Goal: Entertainment & Leisure: Browse casually

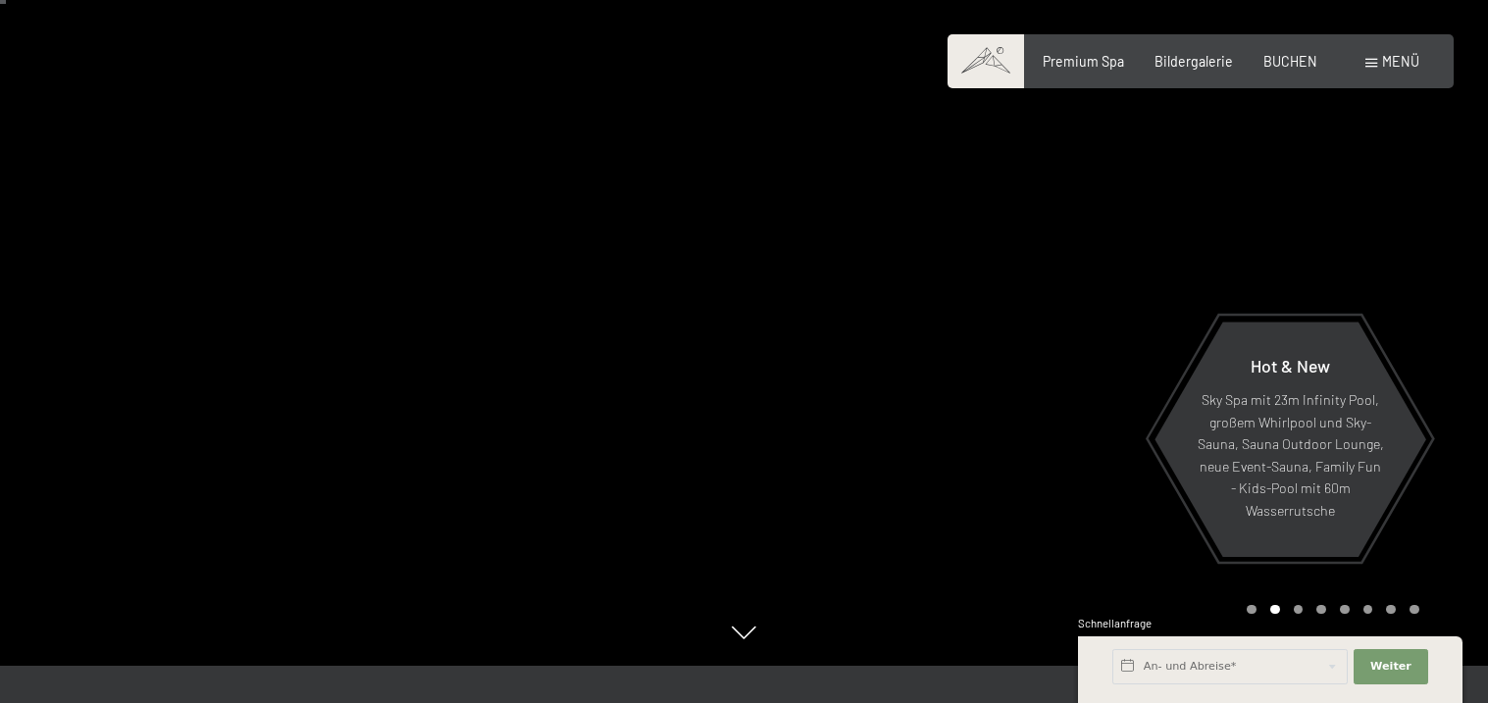
scroll to position [50, 0]
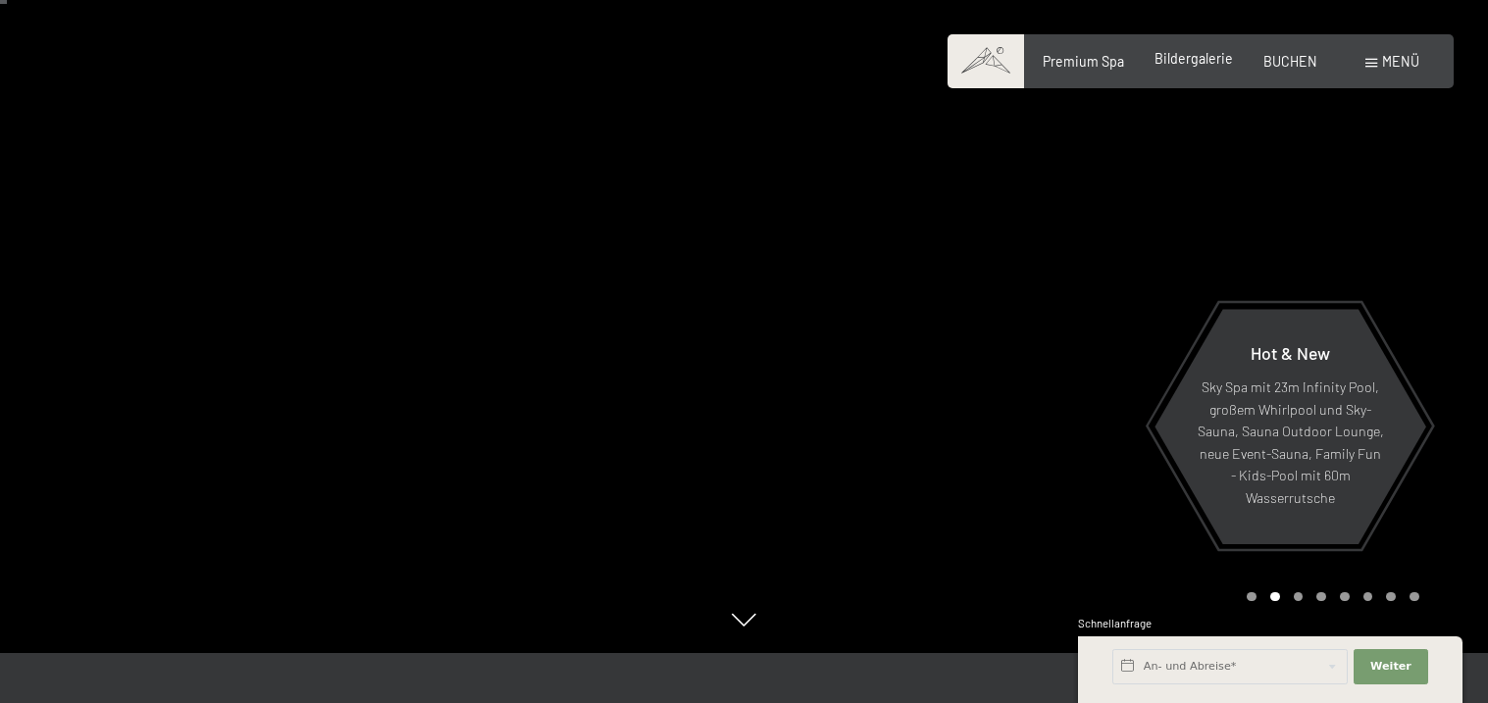
click at [1197, 59] on span "Bildergalerie" at bounding box center [1194, 58] width 78 height 17
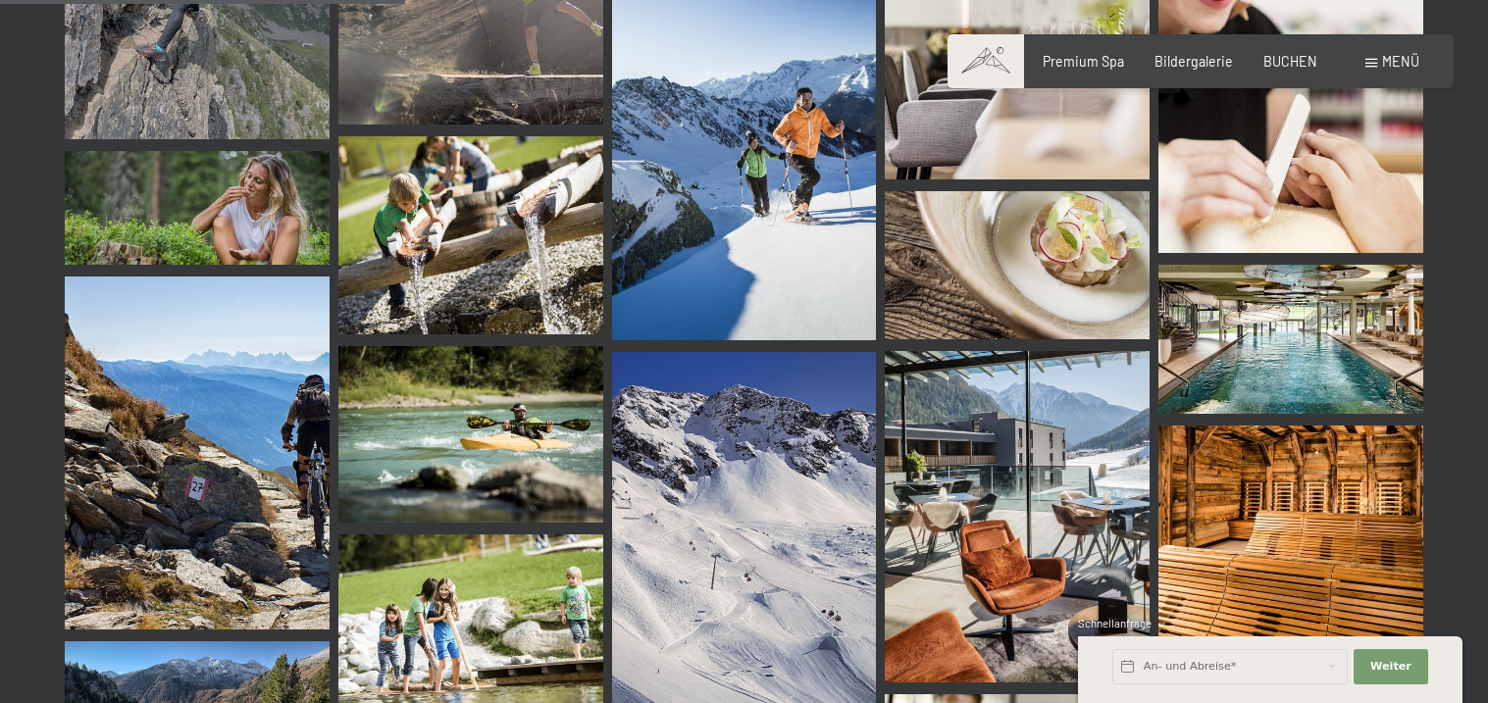
scroll to position [5789, 0]
click at [1275, 329] on img at bounding box center [1290, 338] width 265 height 149
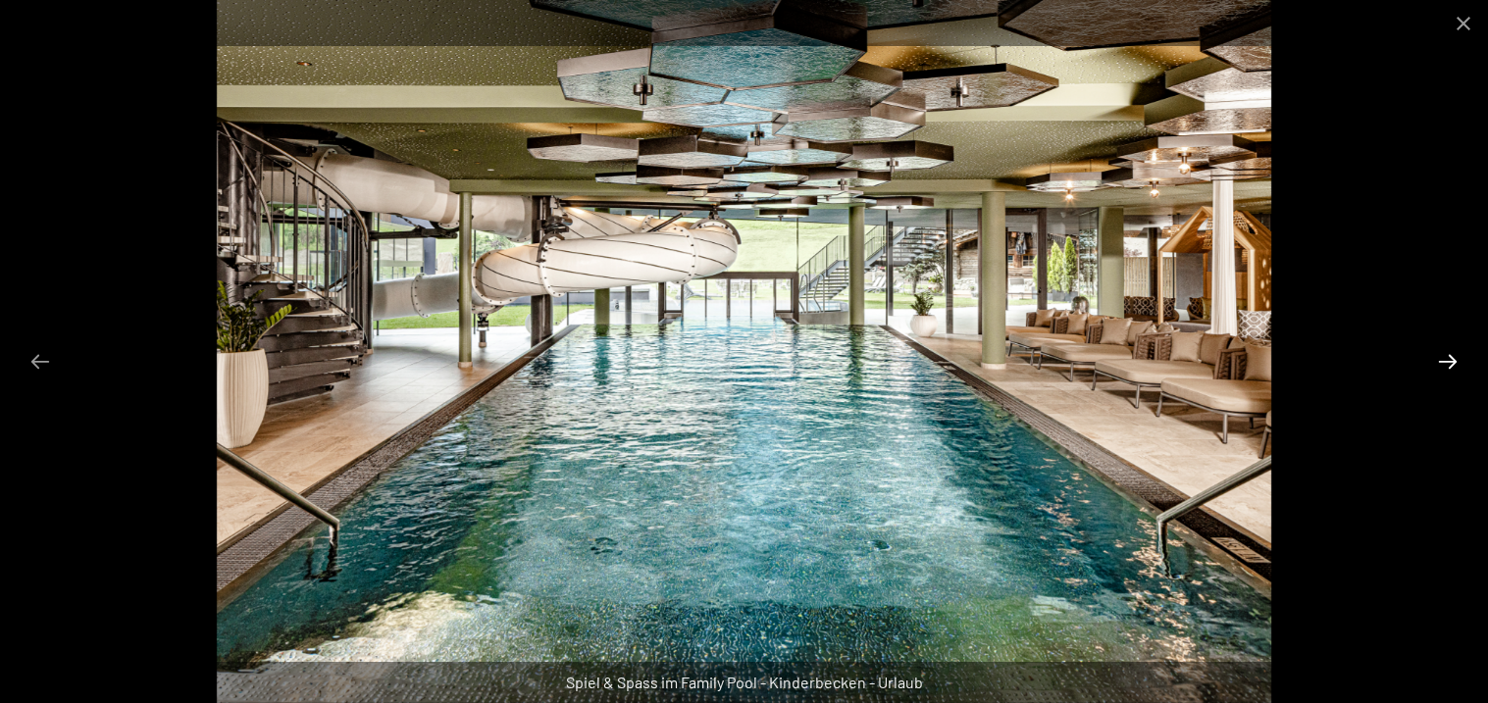
click at [1443, 369] on button "Next slide" at bounding box center [1447, 361] width 41 height 38
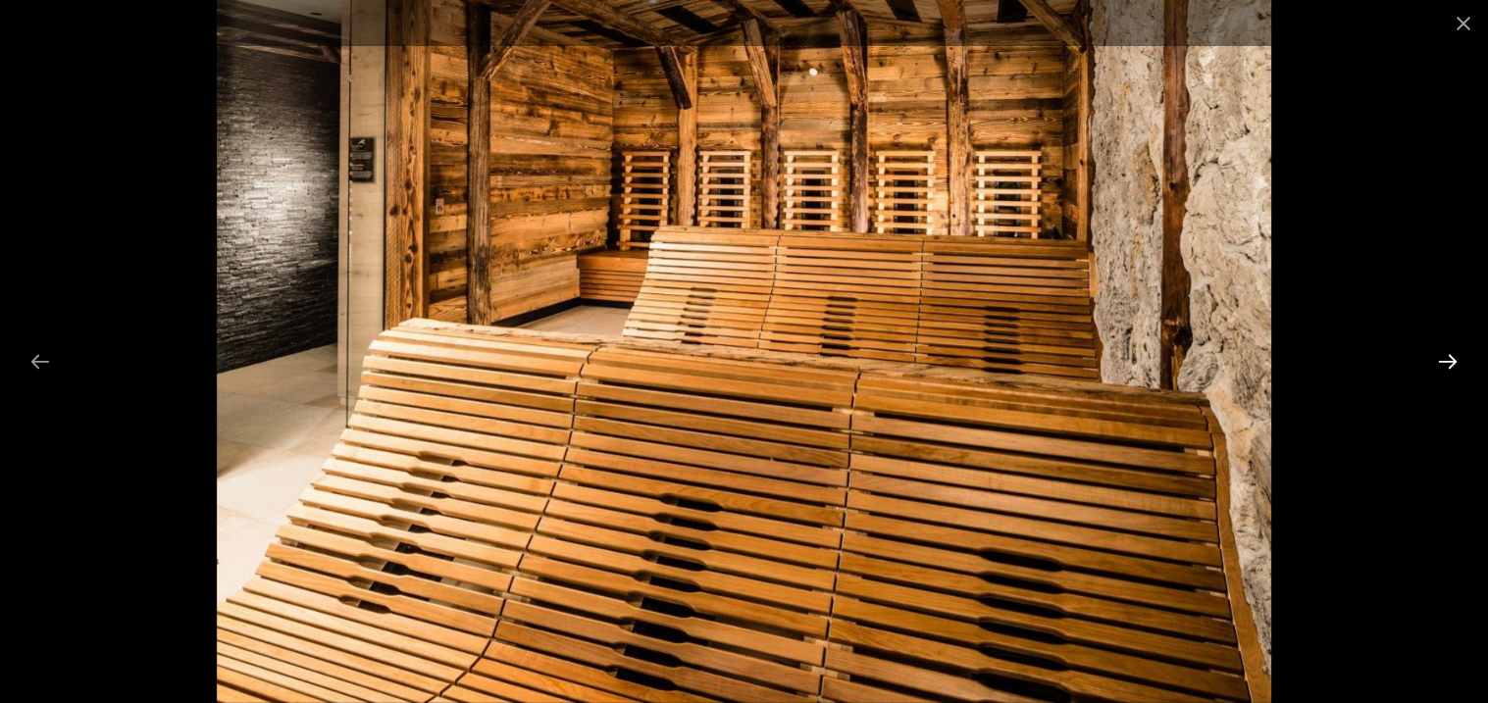
click at [1443, 369] on button "Next slide" at bounding box center [1447, 361] width 41 height 38
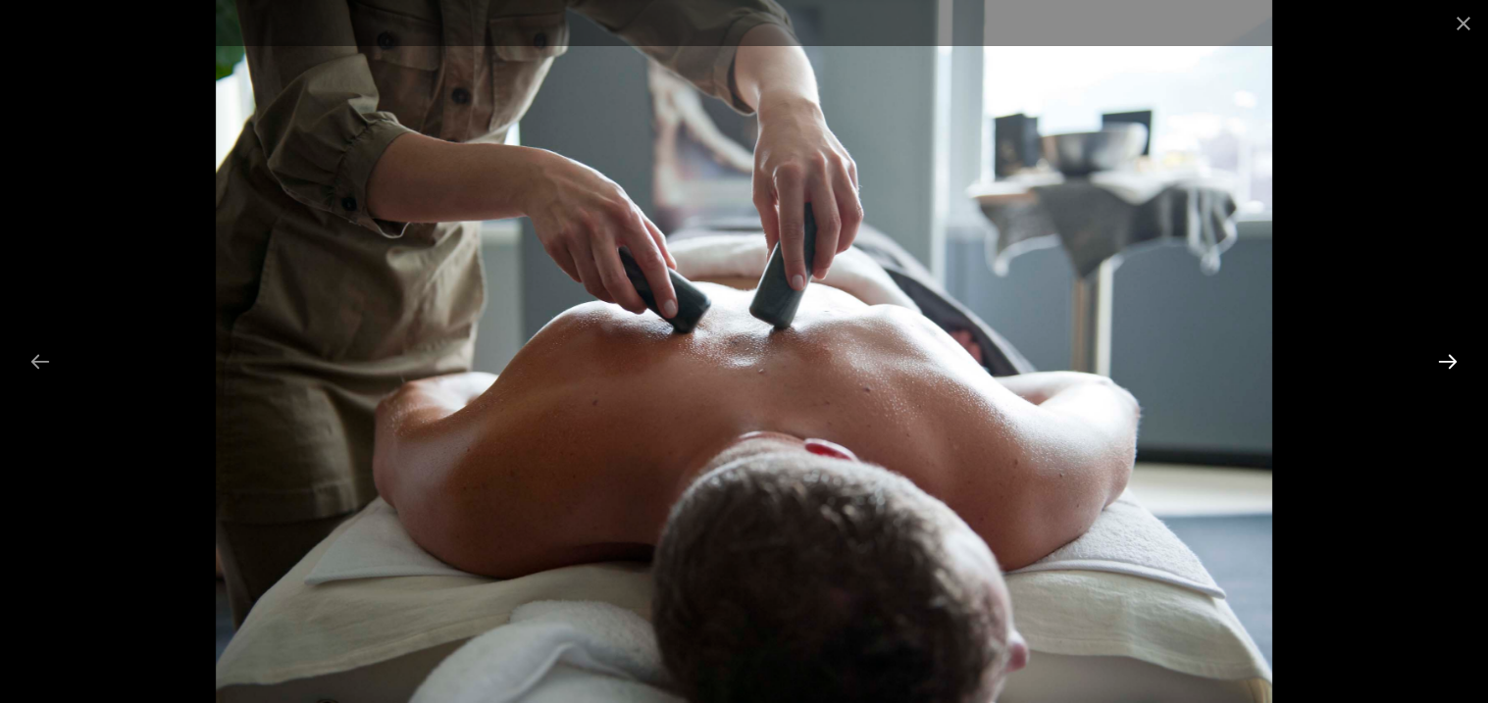
click at [1443, 369] on button "Next slide" at bounding box center [1447, 361] width 41 height 38
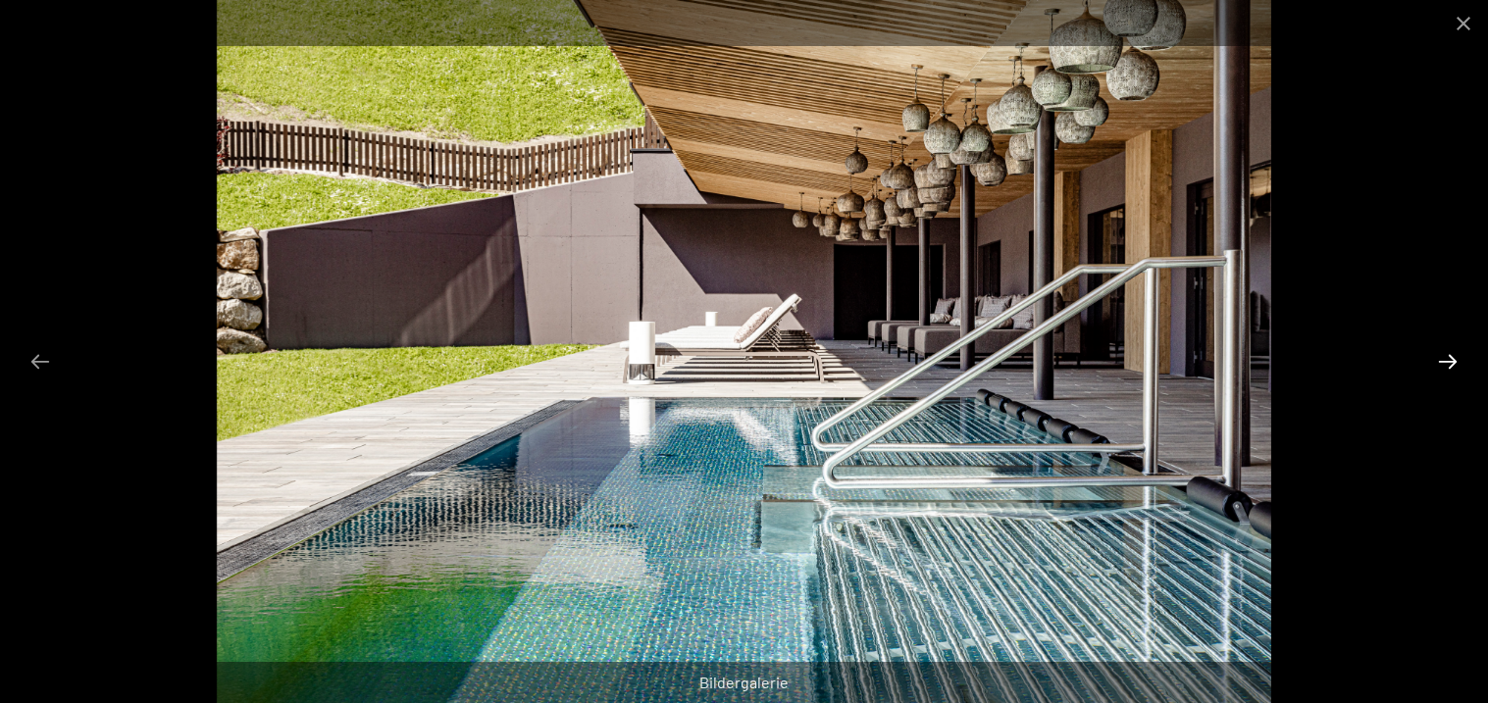
click at [1443, 369] on button "Next slide" at bounding box center [1447, 361] width 41 height 38
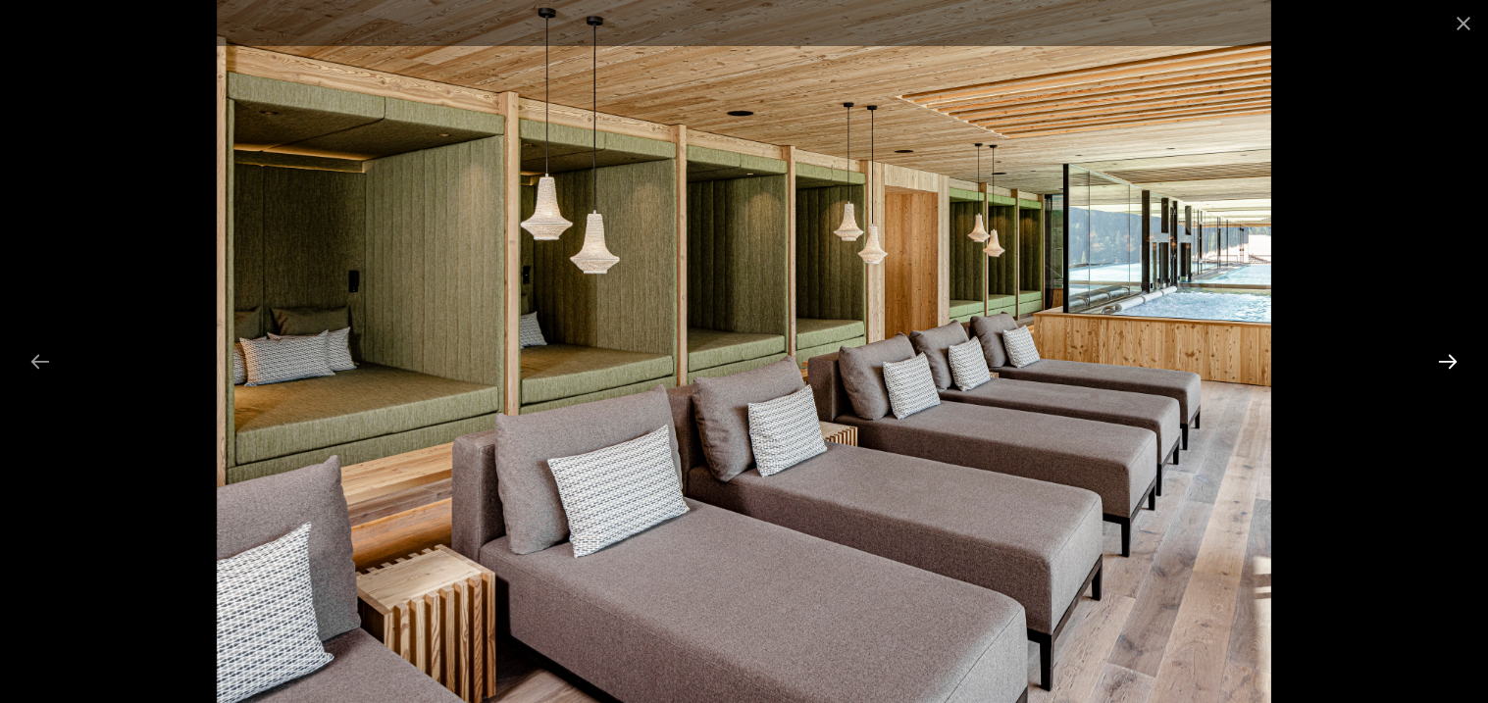
click at [1443, 369] on button "Next slide" at bounding box center [1447, 361] width 41 height 38
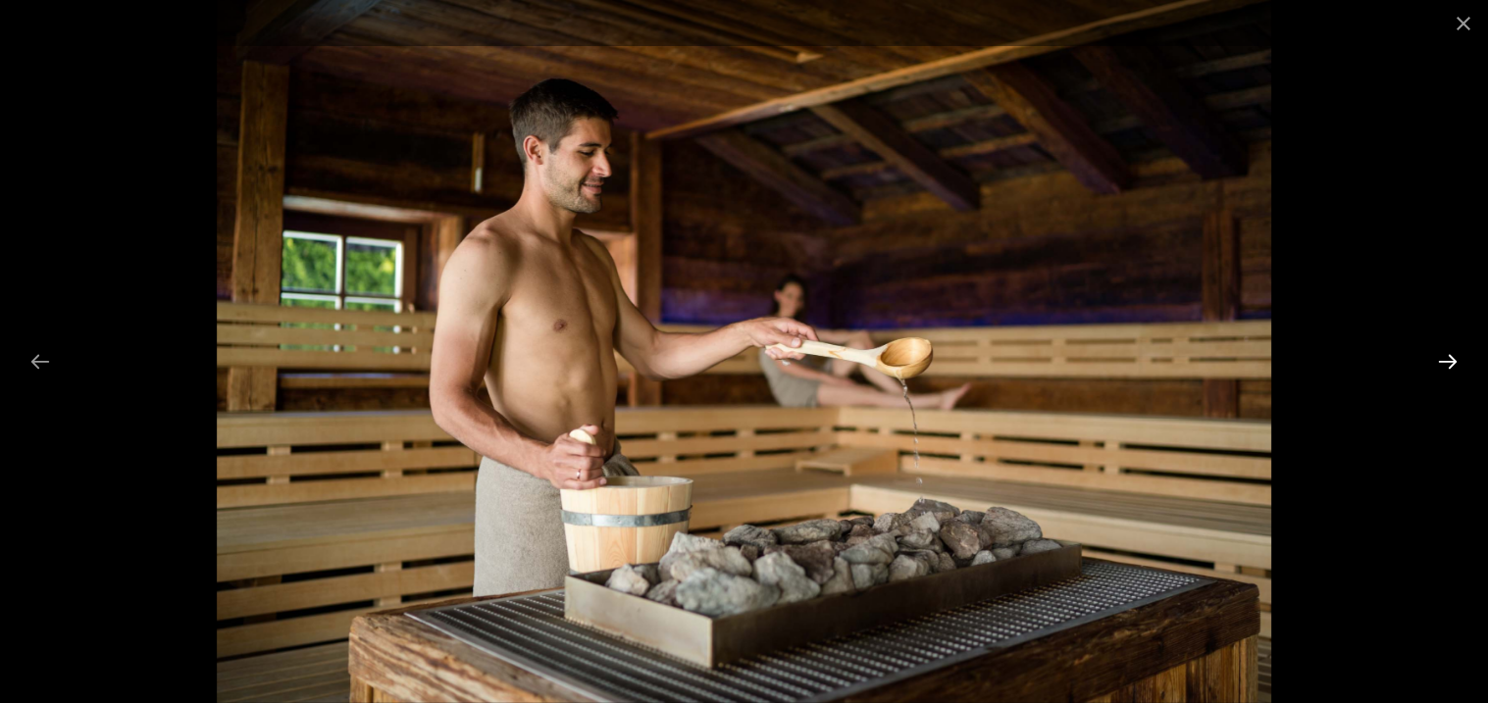
click at [1443, 369] on button "Next slide" at bounding box center [1447, 361] width 41 height 38
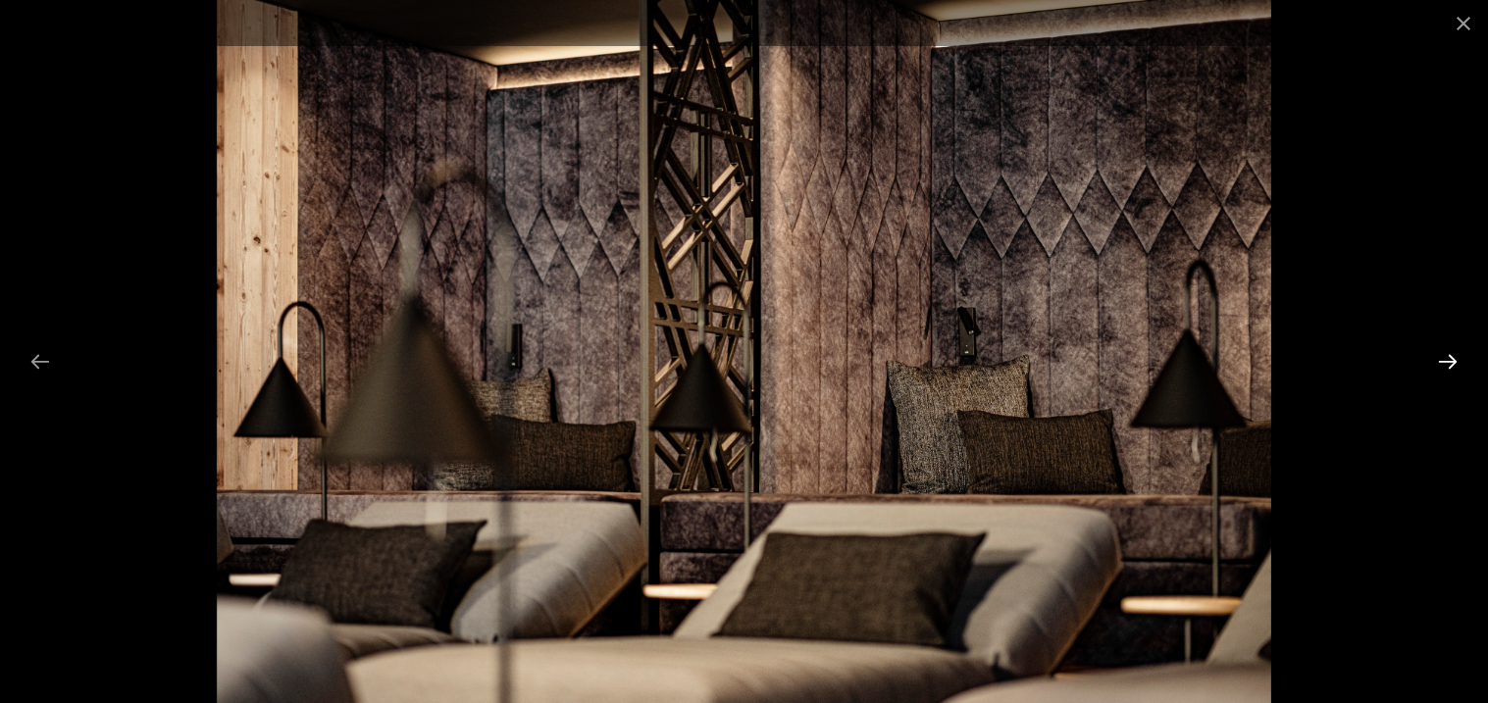
click at [1443, 369] on button "Next slide" at bounding box center [1447, 361] width 41 height 38
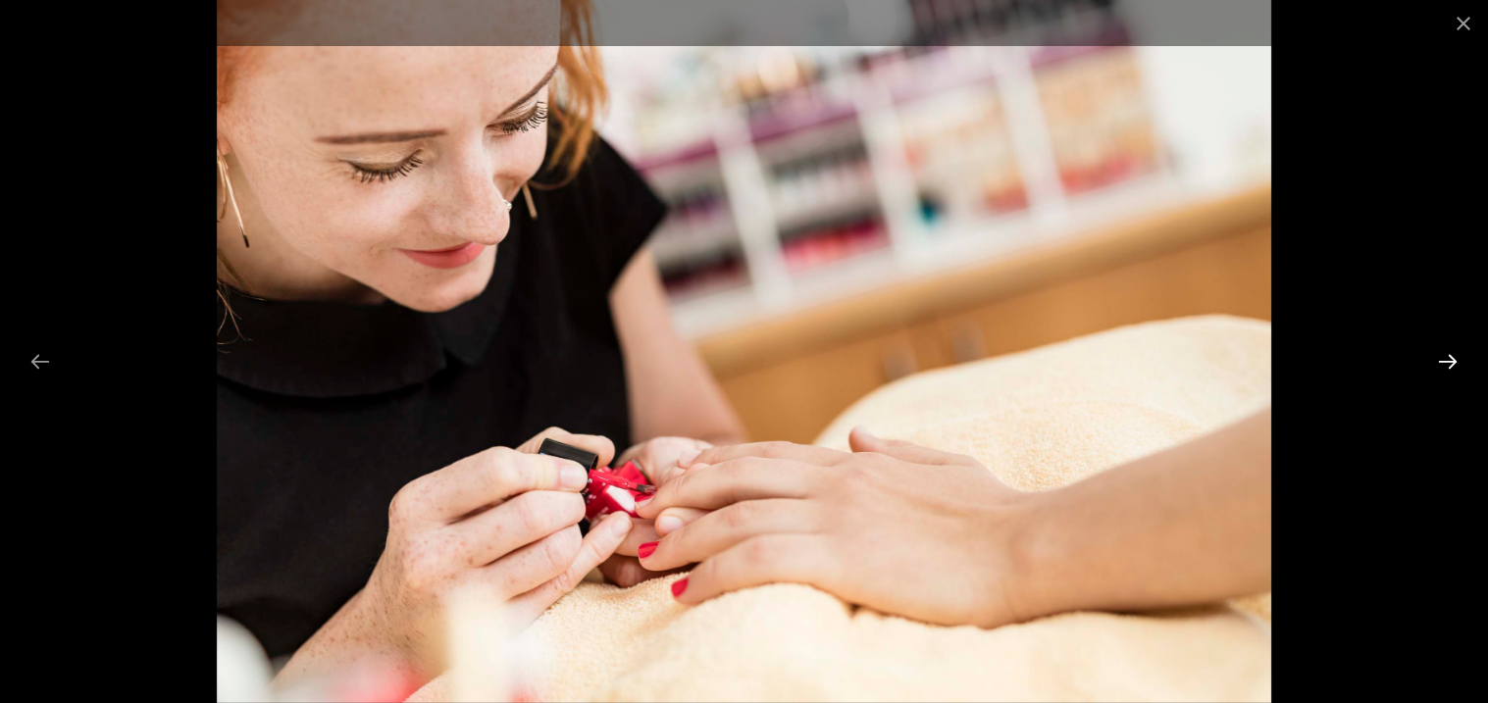
click at [1443, 369] on button "Next slide" at bounding box center [1447, 361] width 41 height 38
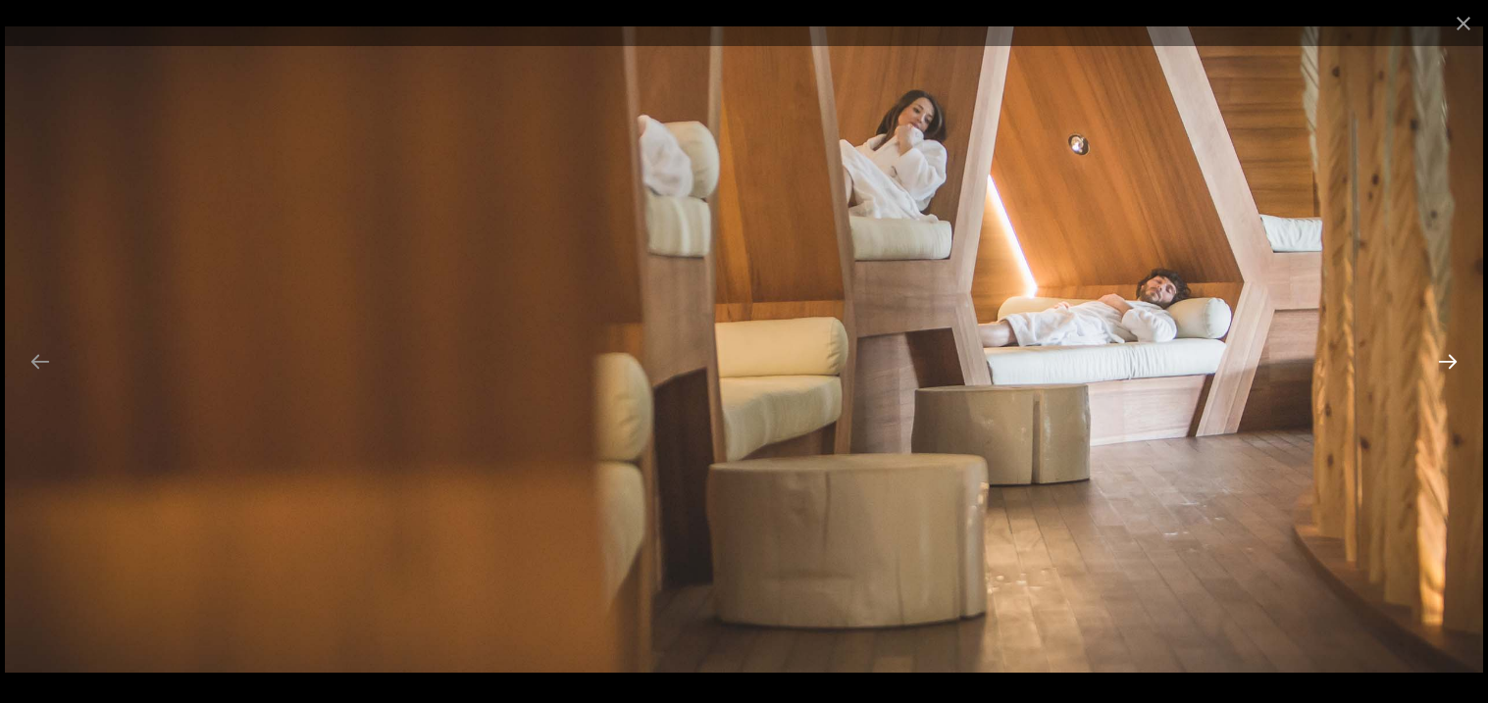
click at [1443, 369] on button "Next slide" at bounding box center [1447, 361] width 41 height 38
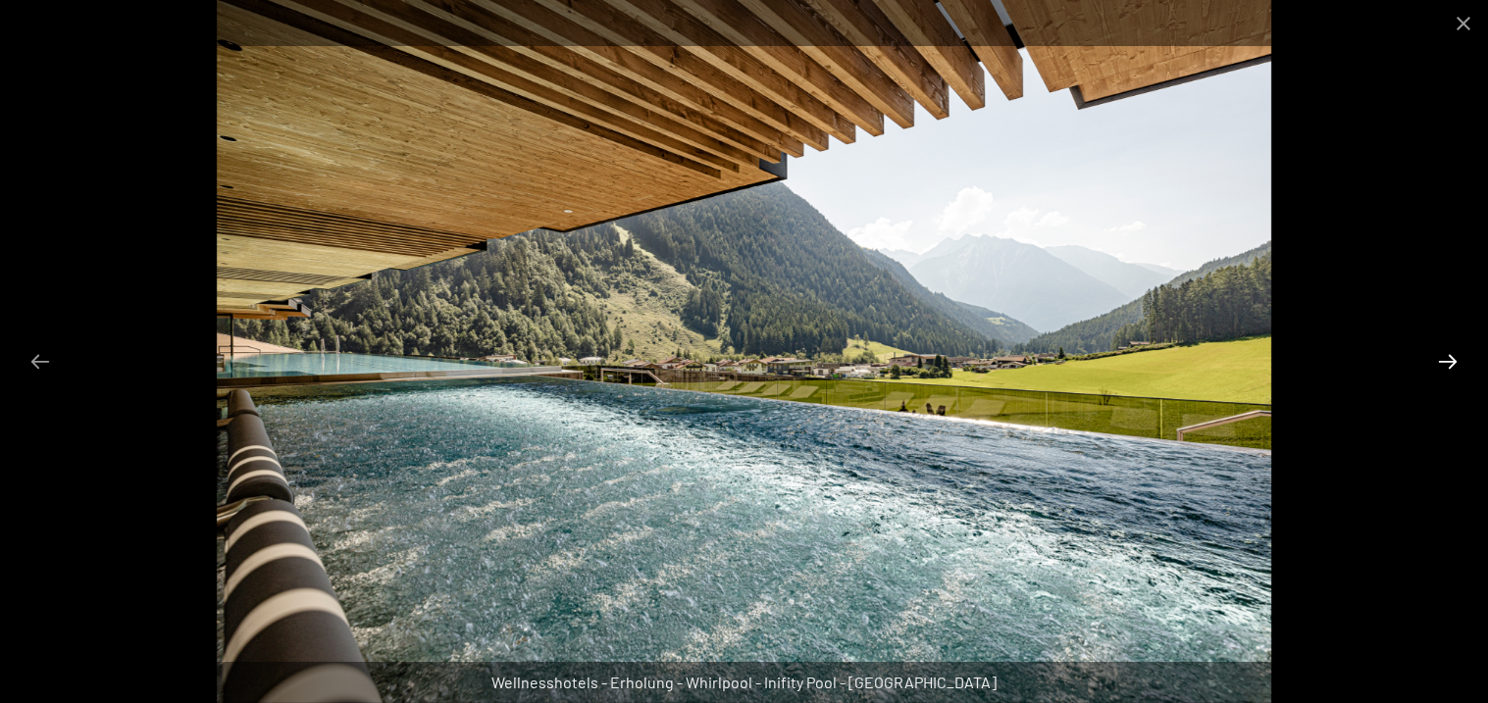
click at [1443, 369] on button "Next slide" at bounding box center [1447, 361] width 41 height 38
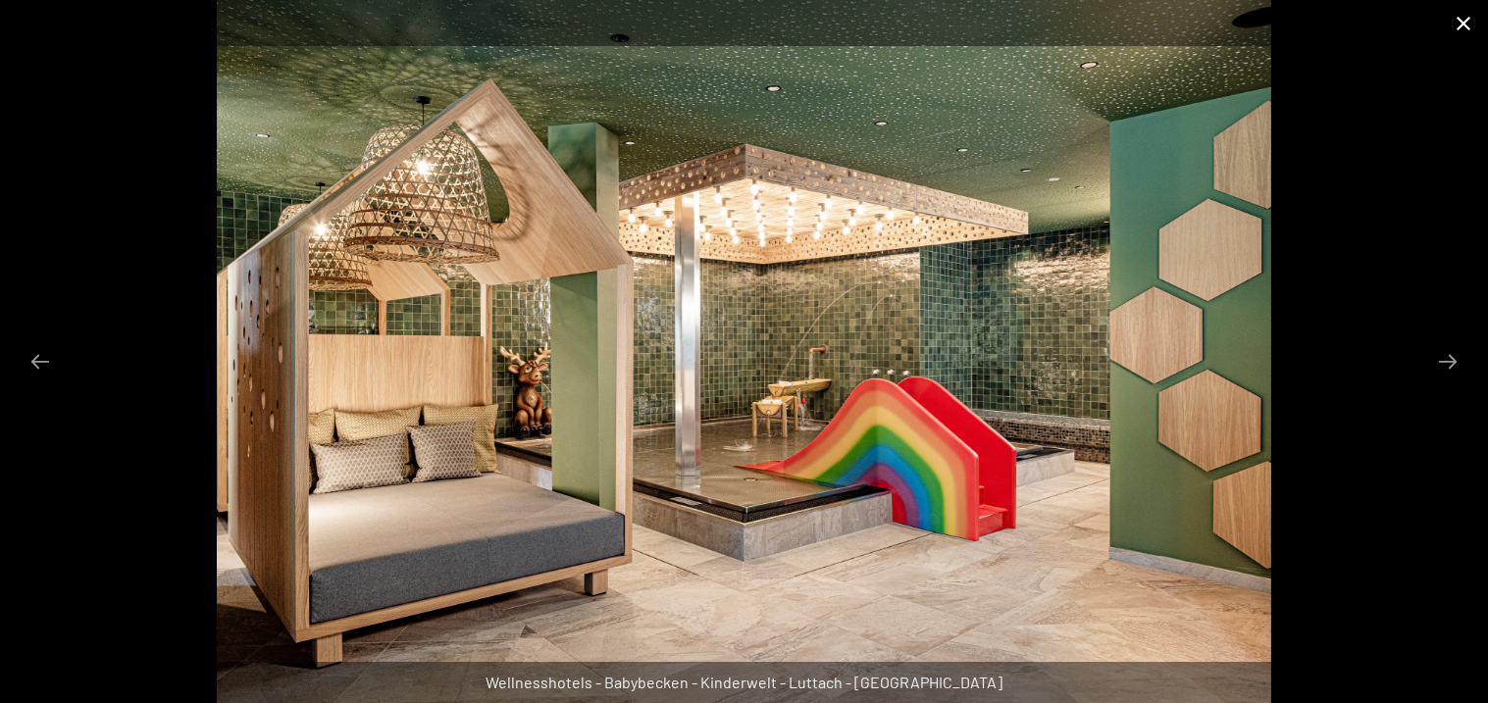
click at [1452, 34] on button "Close gallery" at bounding box center [1463, 23] width 49 height 46
